Goal: Check status: Check status

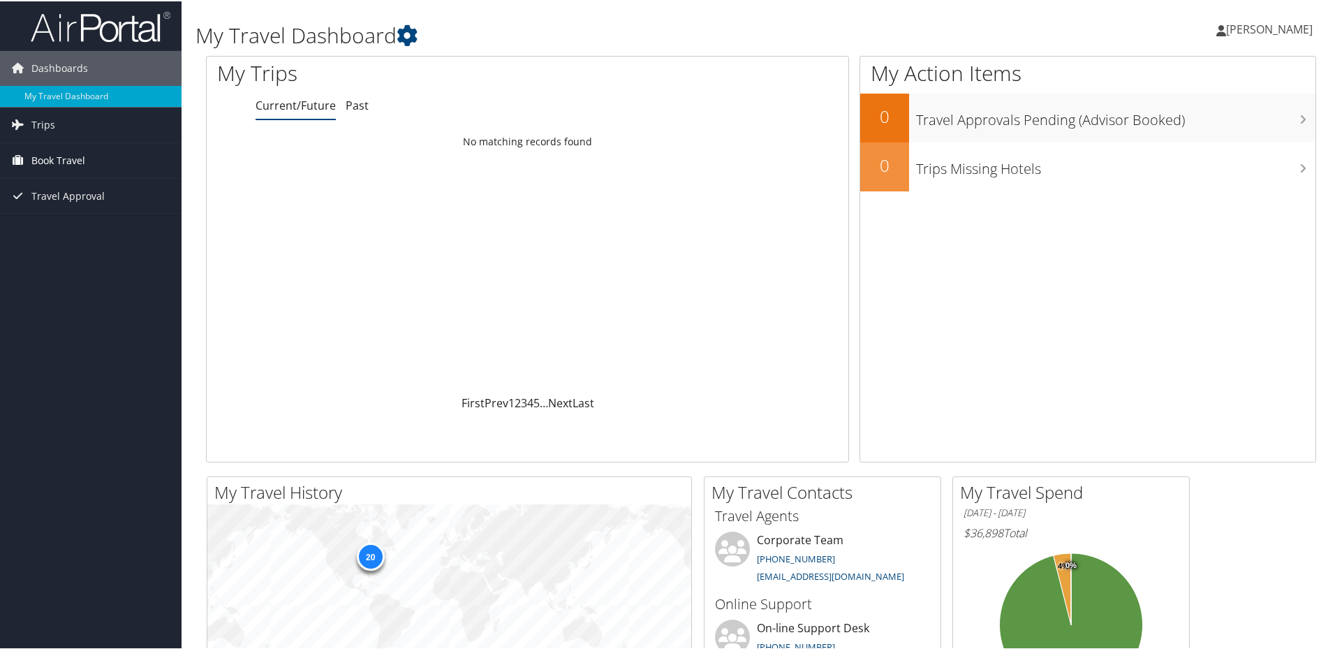
click at [72, 161] on span "Book Travel" at bounding box center [58, 159] width 54 height 35
click at [114, 229] on link "Book/Manage Online Trips" at bounding box center [91, 229] width 182 height 21
click at [88, 198] on span "Travel Approval" at bounding box center [67, 194] width 73 height 35
click at [82, 185] on span "Travel Approval" at bounding box center [67, 194] width 73 height 35
click at [88, 161] on link "Book Travel" at bounding box center [91, 159] width 182 height 35
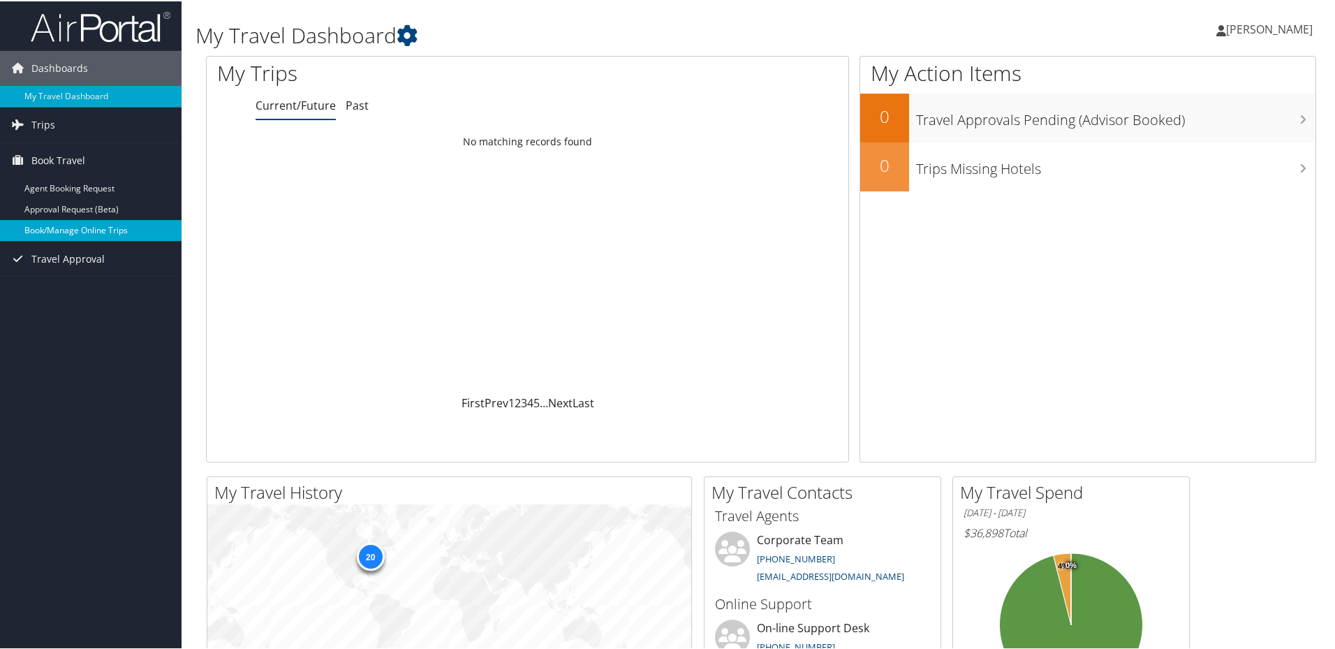
click at [91, 230] on link "Book/Manage Online Trips" at bounding box center [91, 229] width 182 height 21
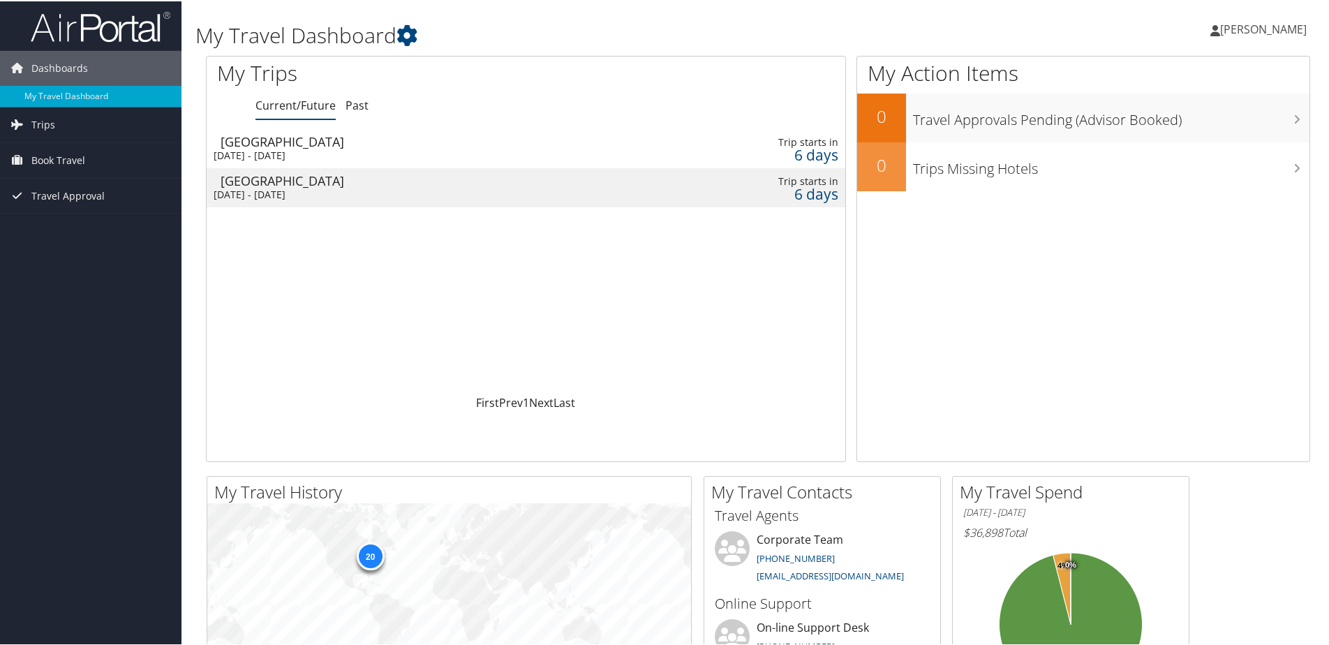
click at [394, 153] on div "[DATE] - [DATE]" at bounding box center [411, 154] width 394 height 13
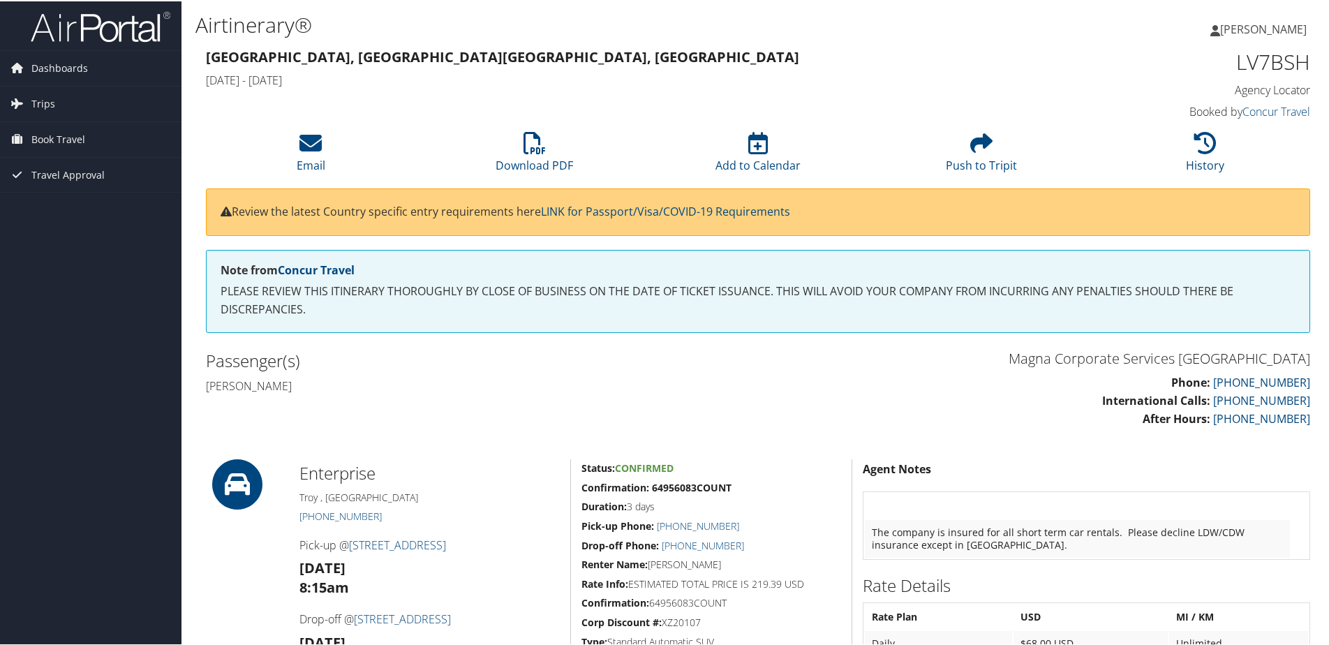
scroll to position [1, 0]
